Goal: Information Seeking & Learning: Learn about a topic

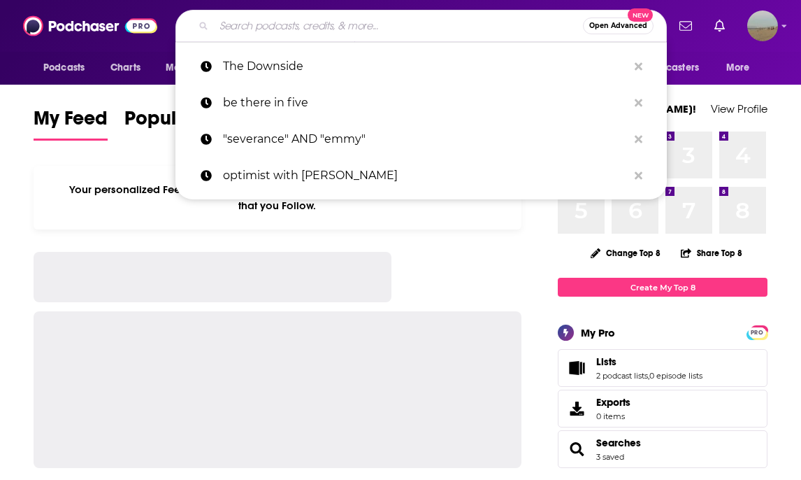
click at [263, 26] on input "Search podcasts, credits, & more..." at bounding box center [398, 26] width 369 height 22
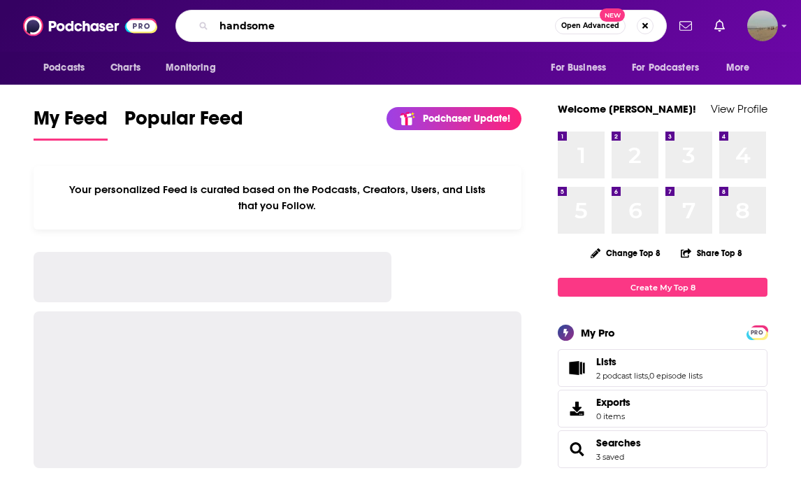
type input "handsome"
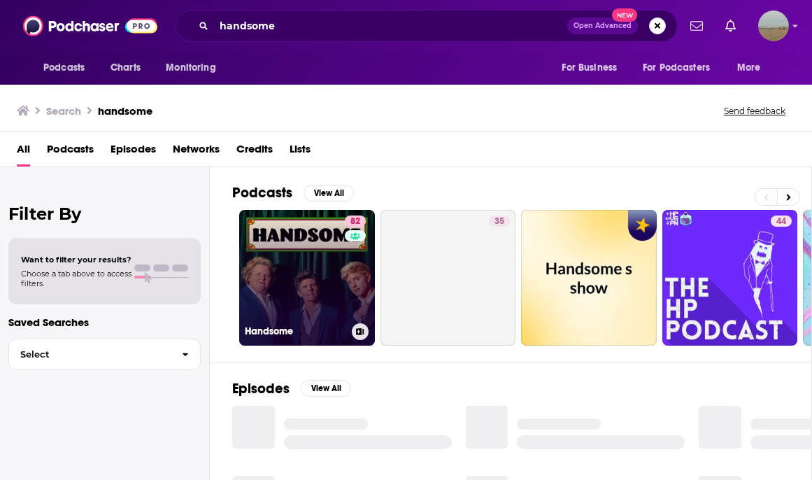
click at [322, 287] on link "82 Handsome" at bounding box center [307, 278] width 136 height 136
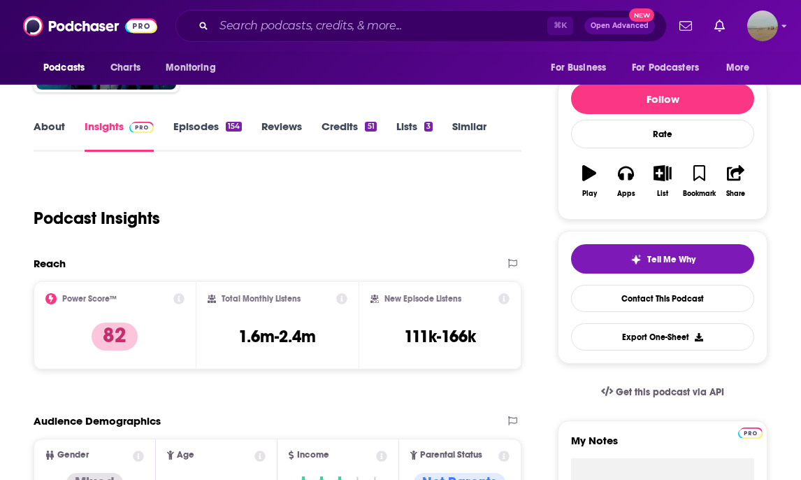
scroll to position [227, 0]
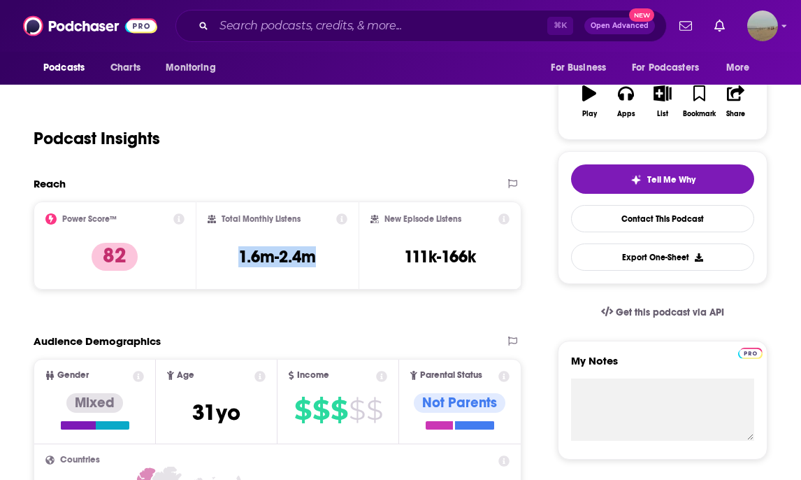
drag, startPoint x: 241, startPoint y: 255, endPoint x: 320, endPoint y: 256, distance: 79.0
click at [320, 256] on div "Total Monthly Listens 1.6m-2.4m" at bounding box center [278, 245] width 141 height 64
copy h3 "1.6m-2.4m"
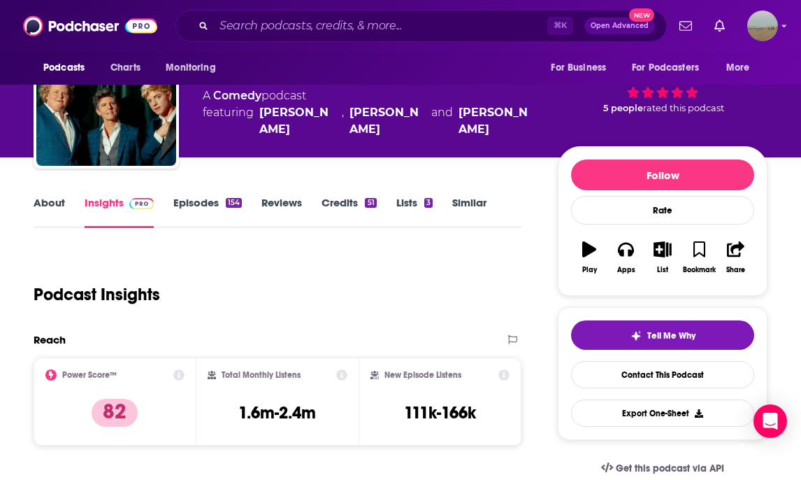
scroll to position [0, 0]
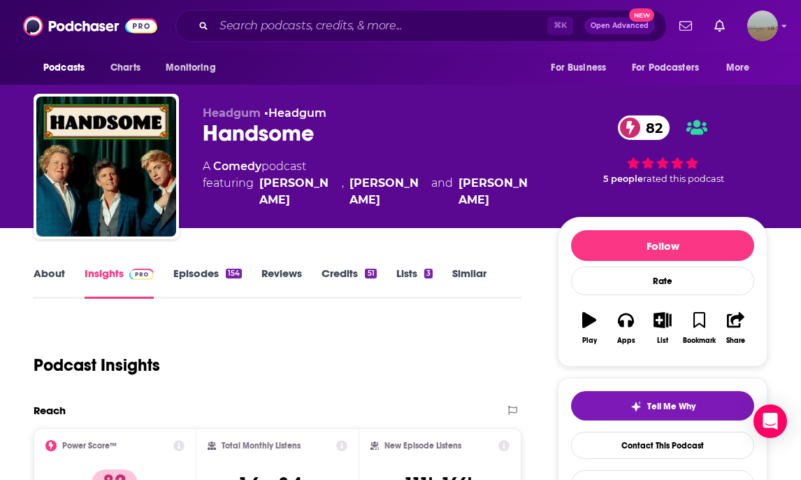
click at [403, 344] on div "Podcast Insights" at bounding box center [272, 356] width 477 height 71
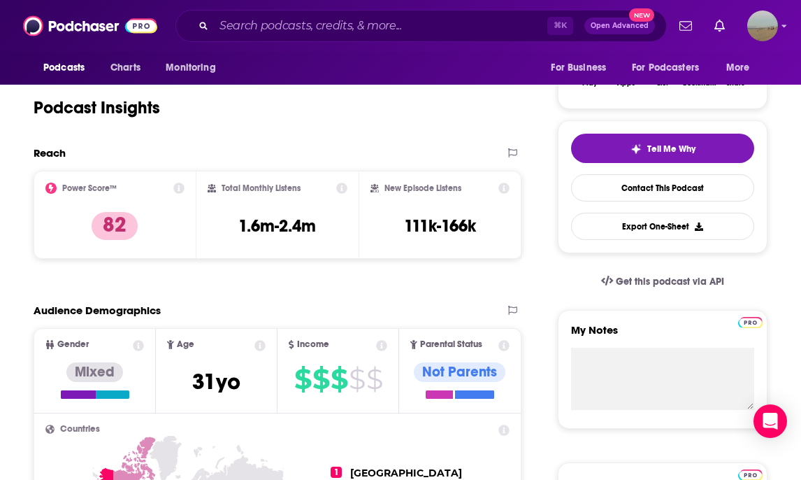
scroll to position [258, 0]
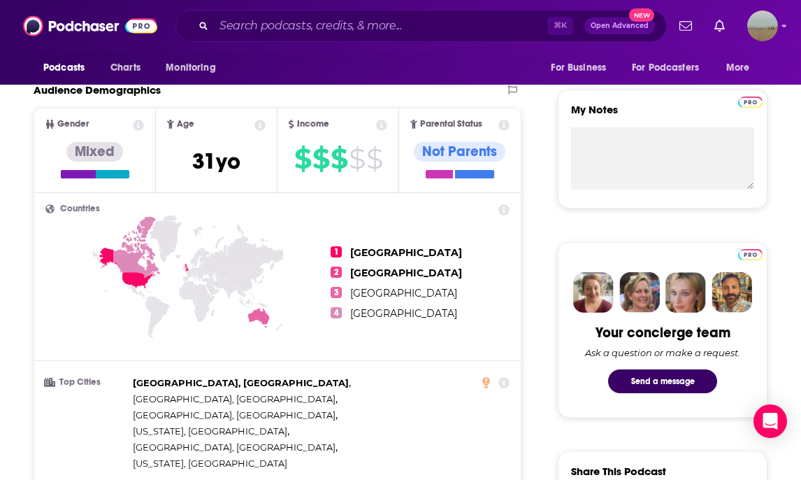
scroll to position [0, 0]
